Goal: Register for event/course

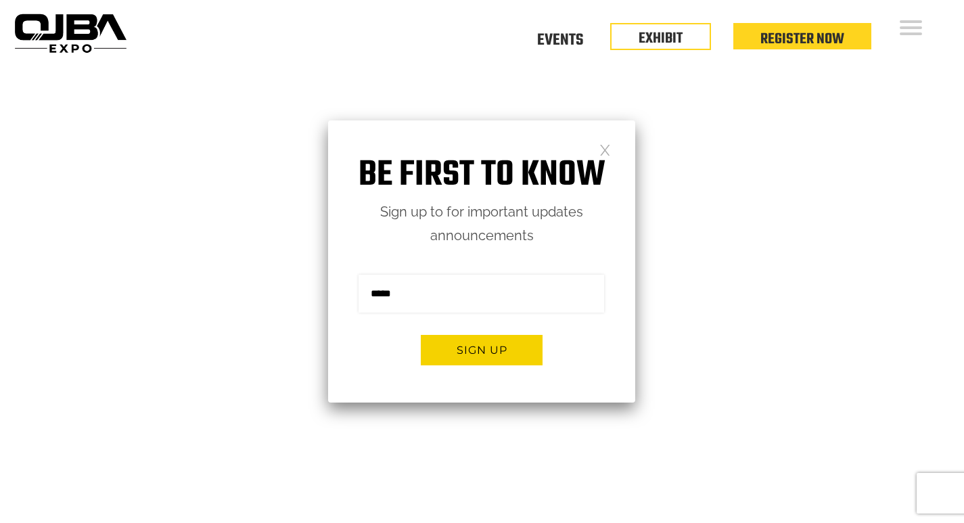
click at [603, 151] on link at bounding box center [604, 148] width 11 height 11
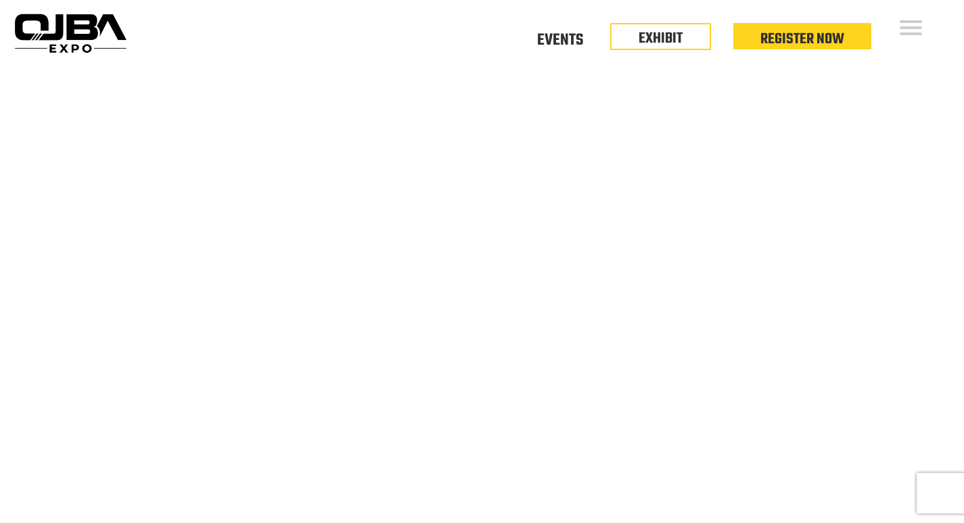
click at [647, 123] on video at bounding box center [482, 307] width 964 height 482
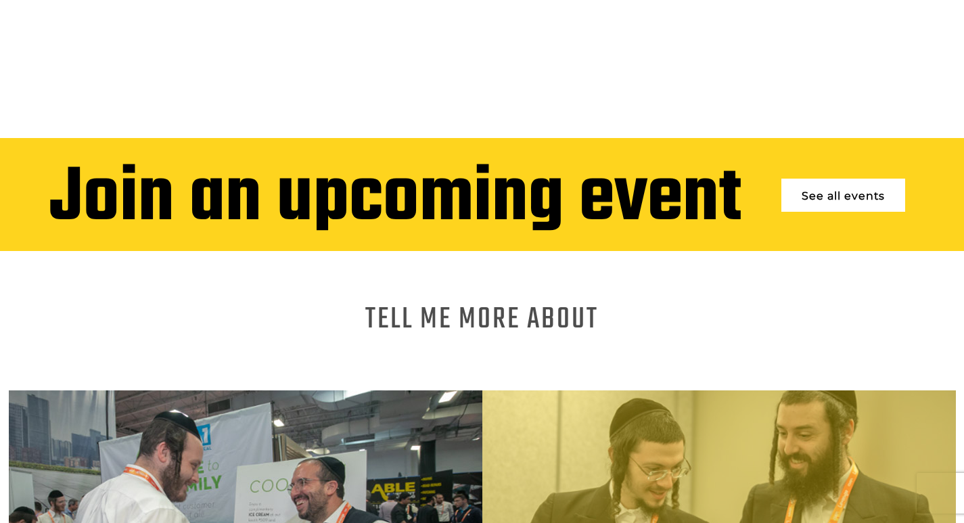
scroll to position [947, 0]
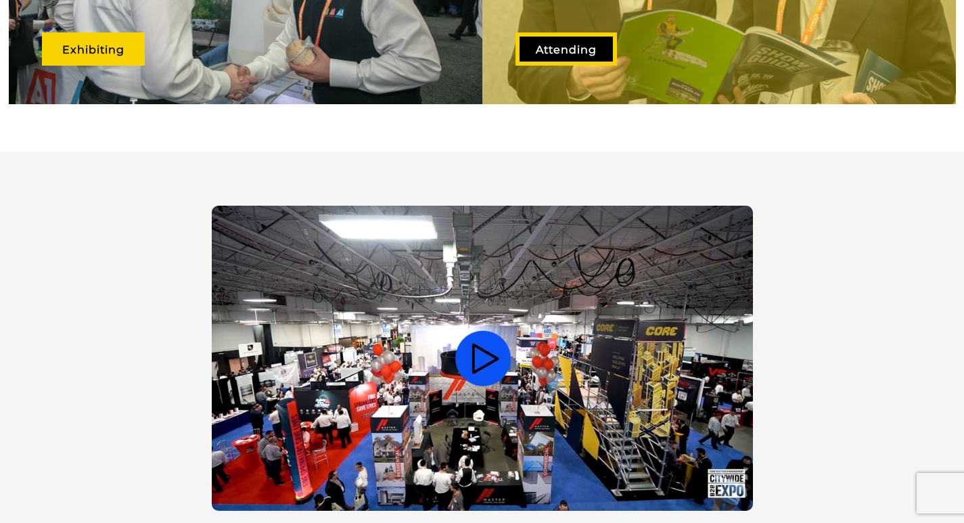
click at [568, 45] on link "Attending" at bounding box center [565, 48] width 101 height 33
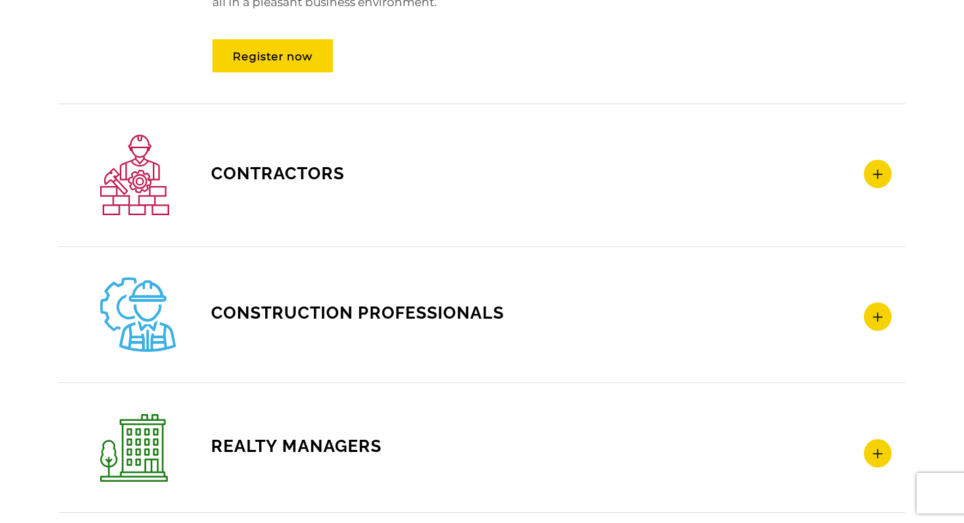
click at [884, 174] on icon at bounding box center [878, 174] width 28 height 28
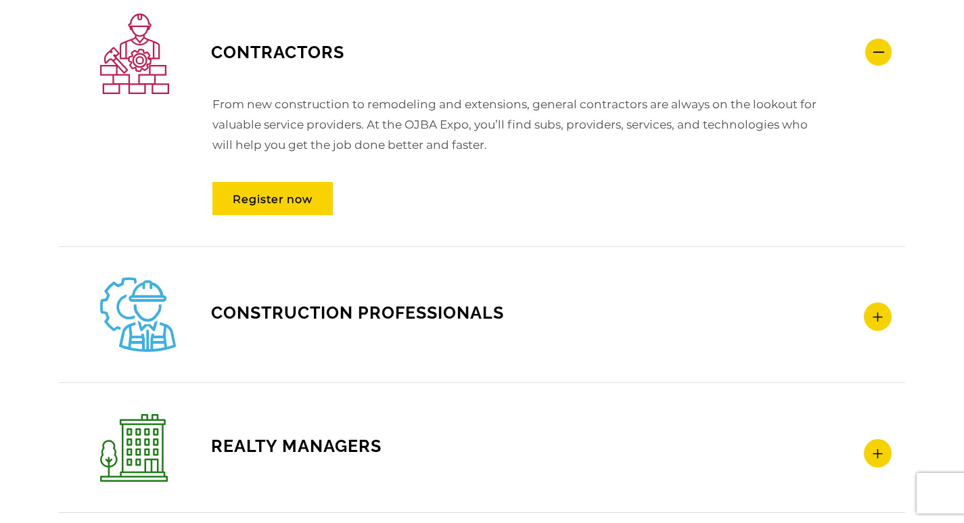
scroll to position [2010, 0]
click at [876, 321] on icon at bounding box center [878, 317] width 28 height 28
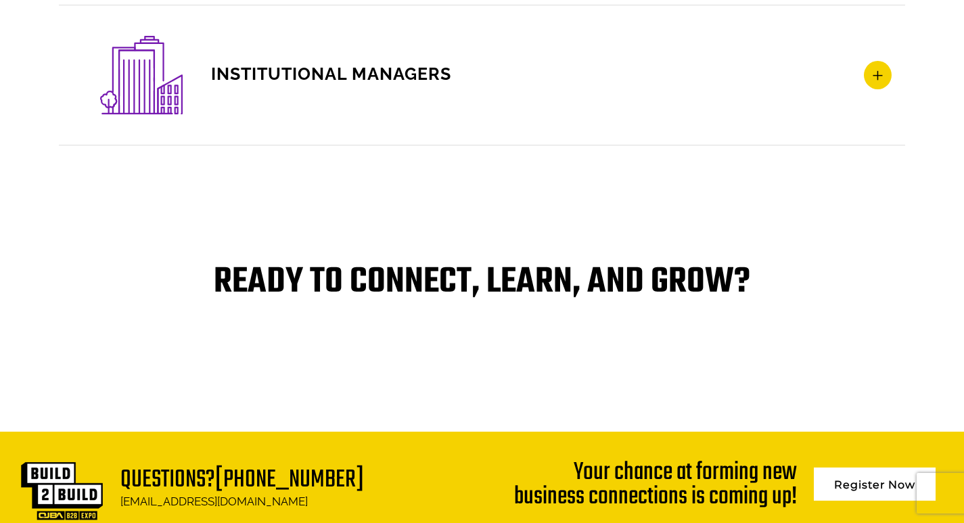
scroll to position [2906, 0]
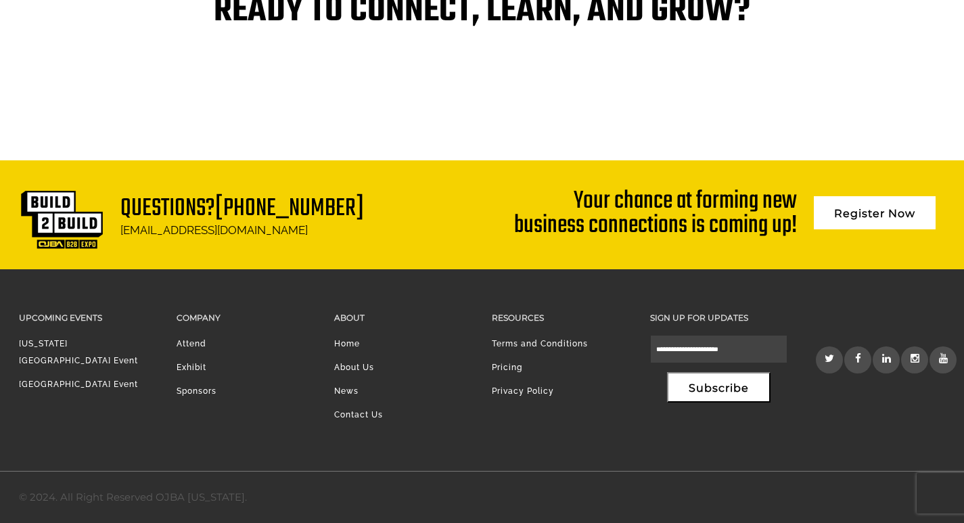
click at [200, 365] on link "Exhibit" at bounding box center [192, 367] width 30 height 9
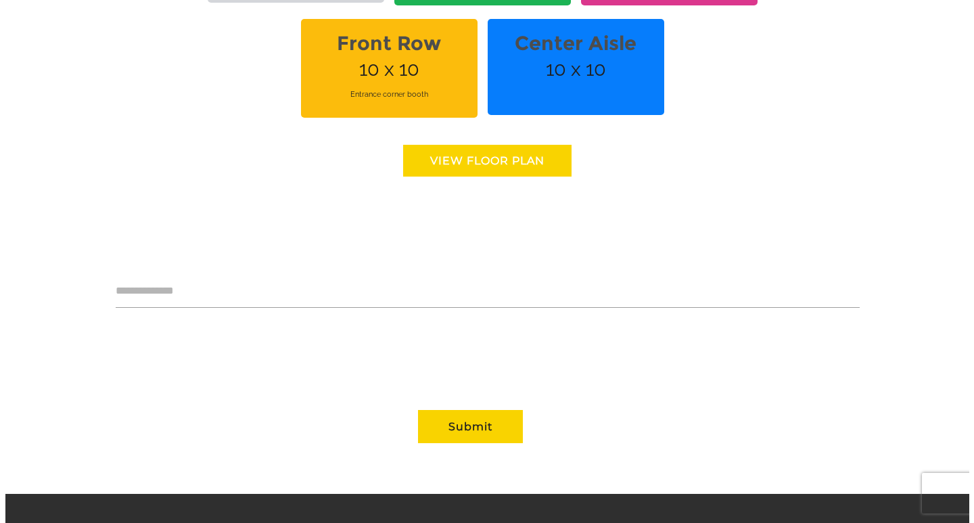
scroll to position [1132, 0]
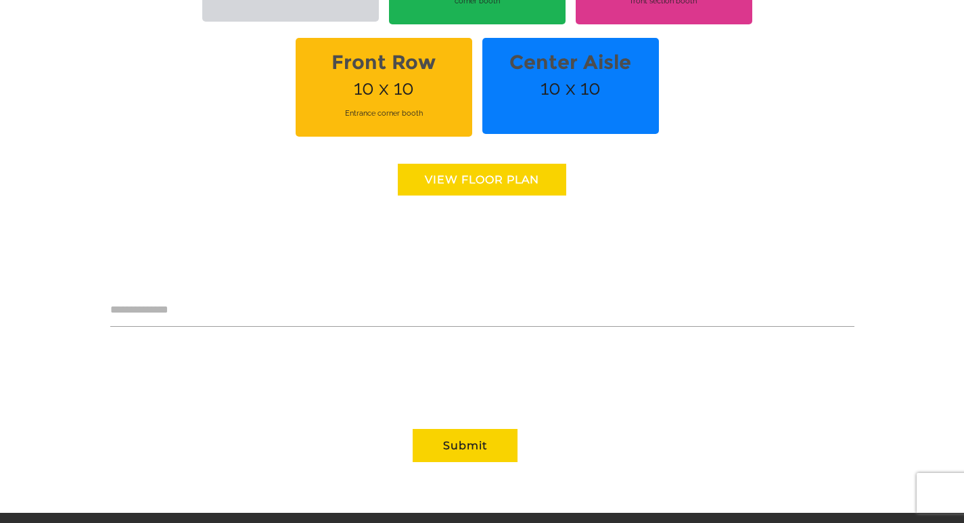
click at [476, 168] on link "View floor Plan" at bounding box center [482, 180] width 168 height 32
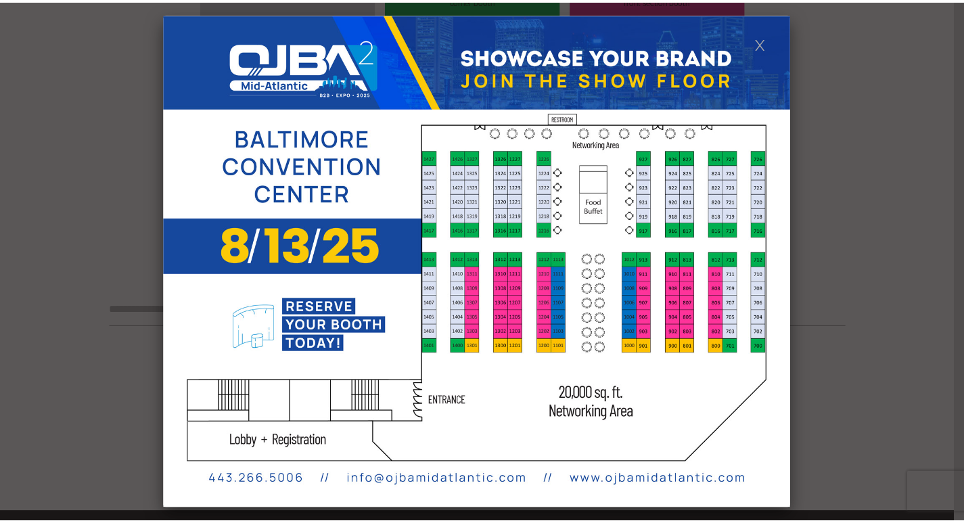
scroll to position [0, 0]
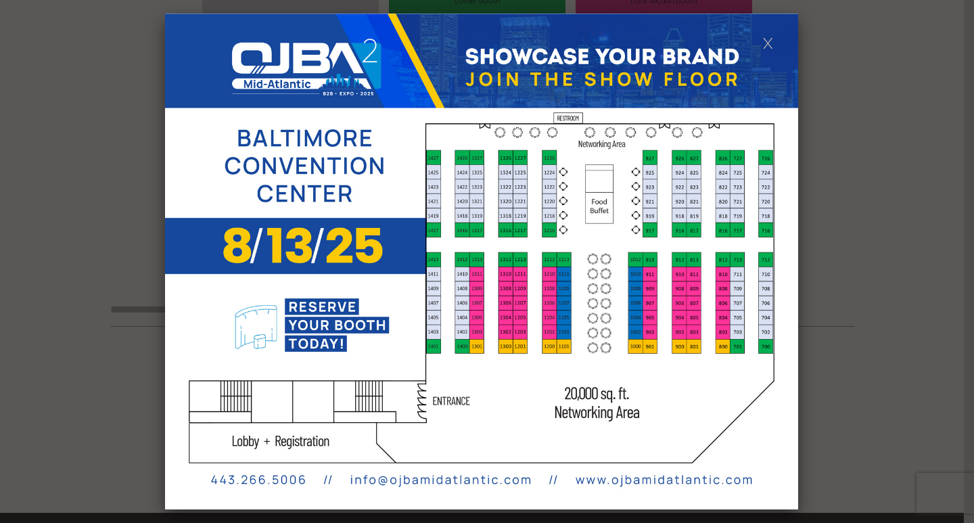
click at [768, 45] on link at bounding box center [767, 42] width 11 height 11
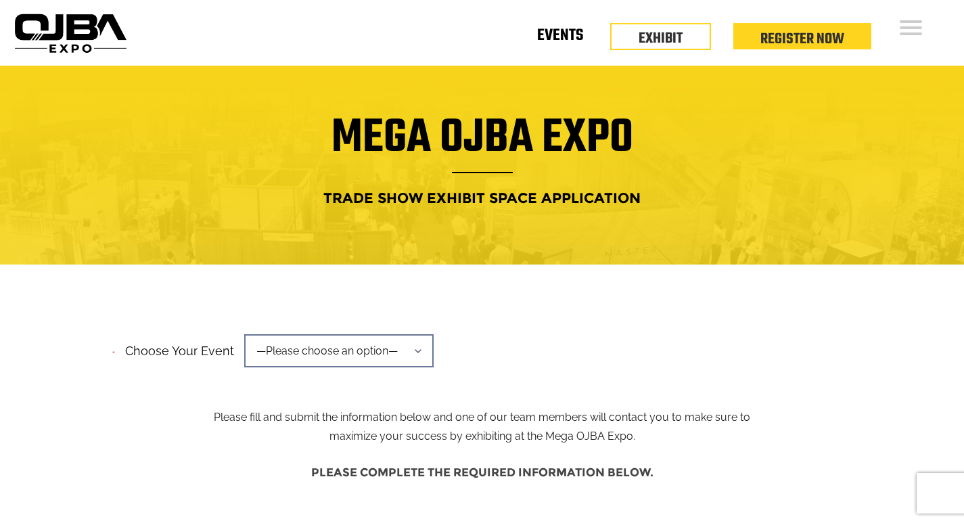
click at [549, 39] on link "Events" at bounding box center [560, 38] width 46 height 5
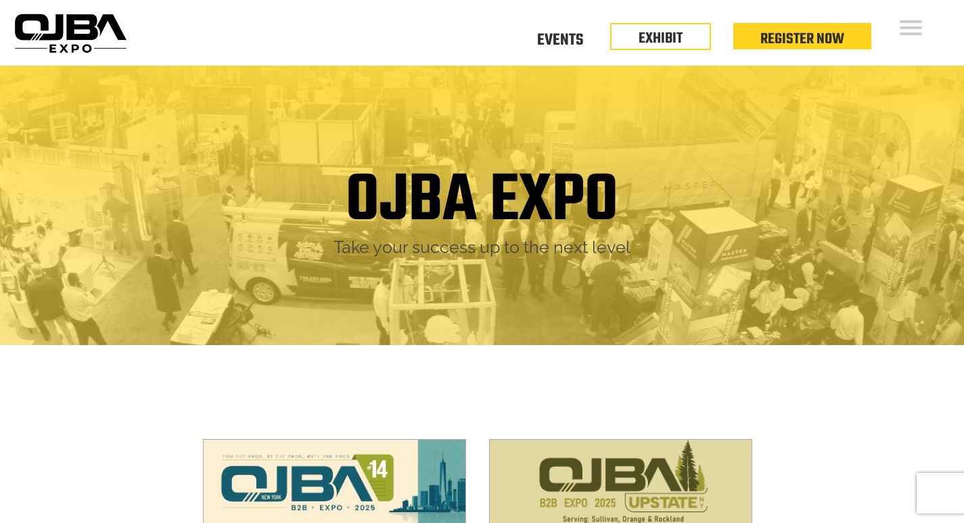
scroll to position [523, 0]
